Goal: Task Accomplishment & Management: Use online tool/utility

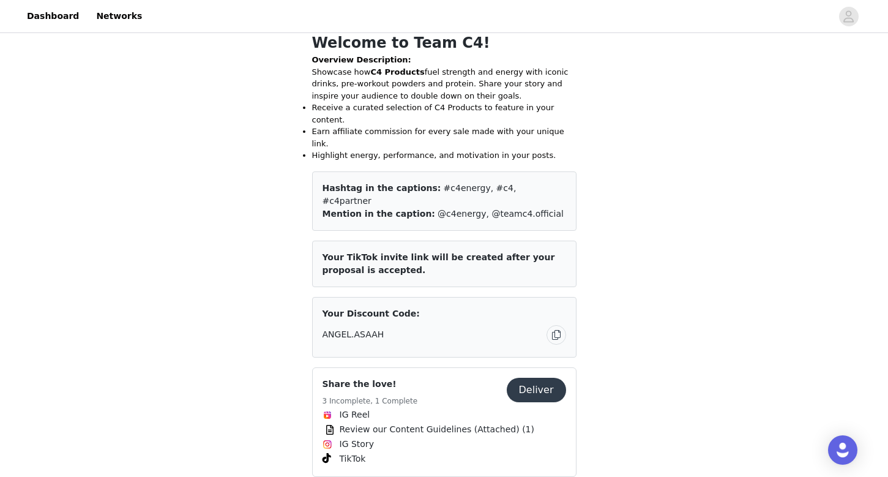
scroll to position [292, 0]
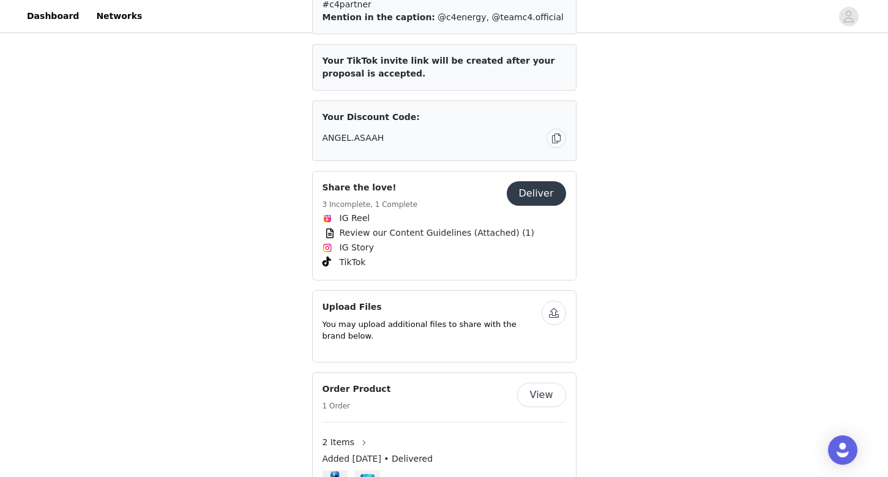
scroll to position [549, 0]
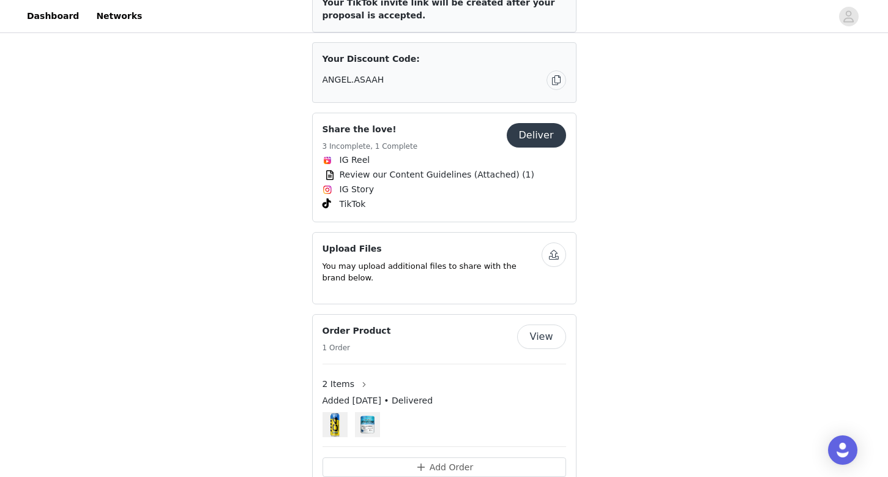
click at [548, 123] on button "Deliver" at bounding box center [536, 135] width 59 height 24
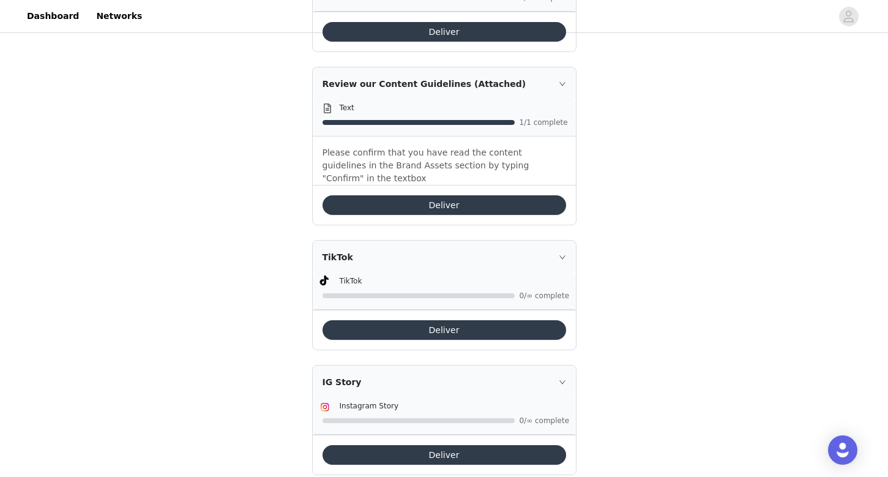
scroll to position [617, 0]
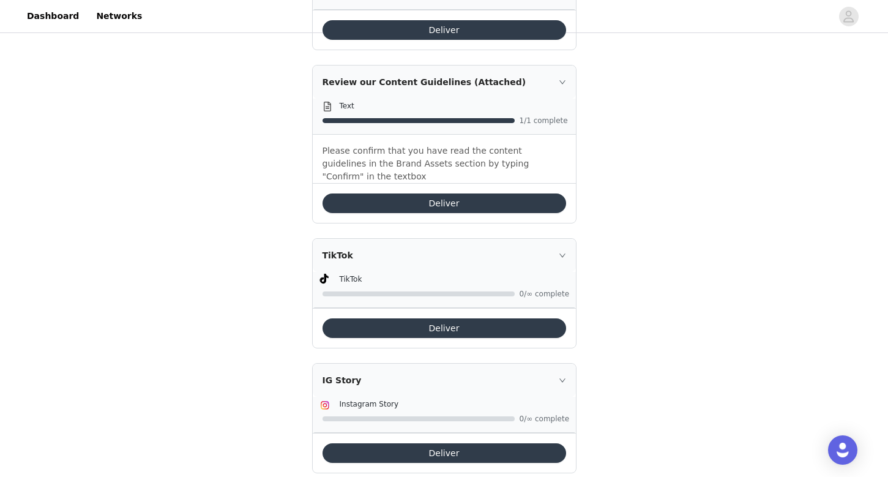
click at [448, 443] on button "Deliver" at bounding box center [443, 453] width 243 height 20
